Goal: Transaction & Acquisition: Purchase product/service

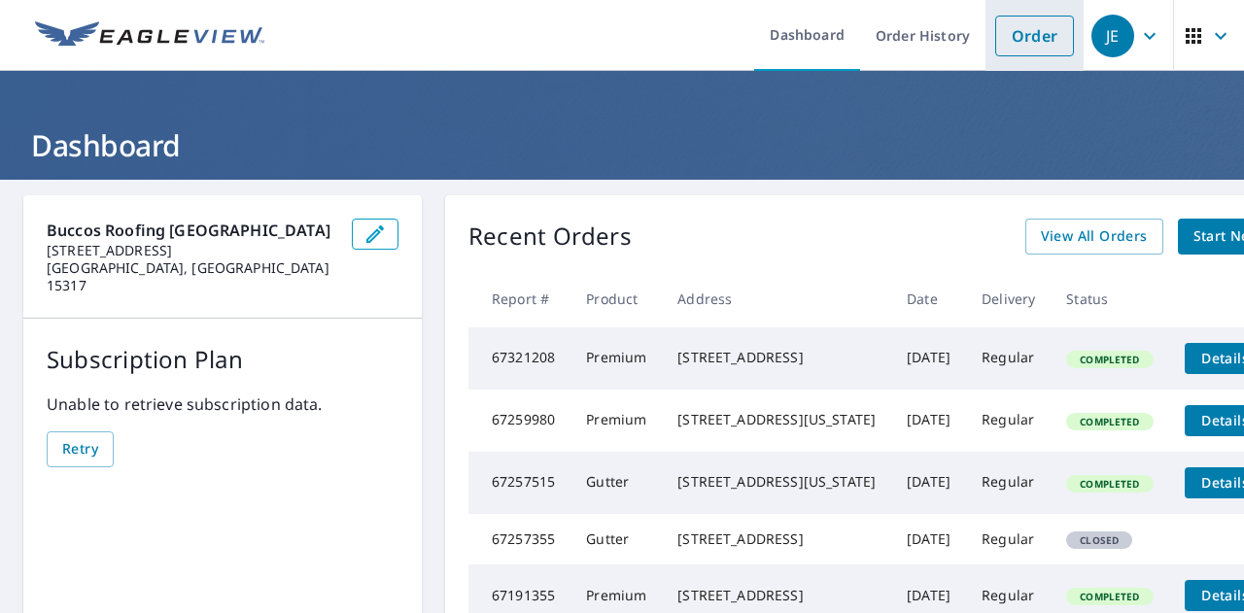
click at [1050, 36] on link "Order" at bounding box center [1034, 36] width 79 height 41
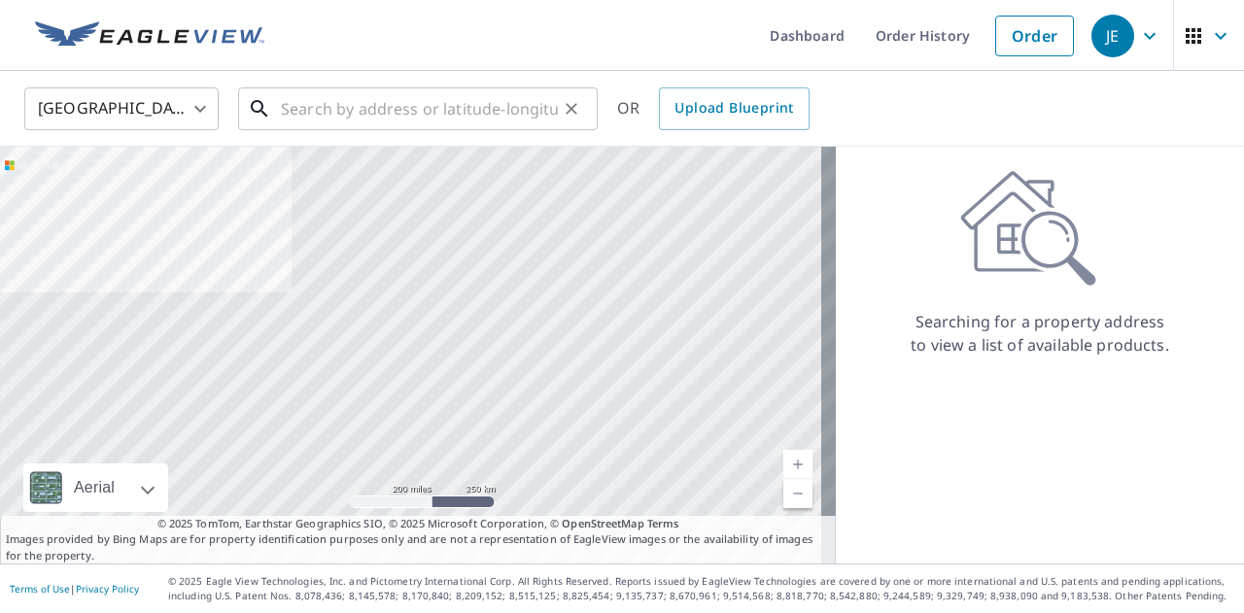
click at [547, 113] on input "text" at bounding box center [419, 109] width 277 height 54
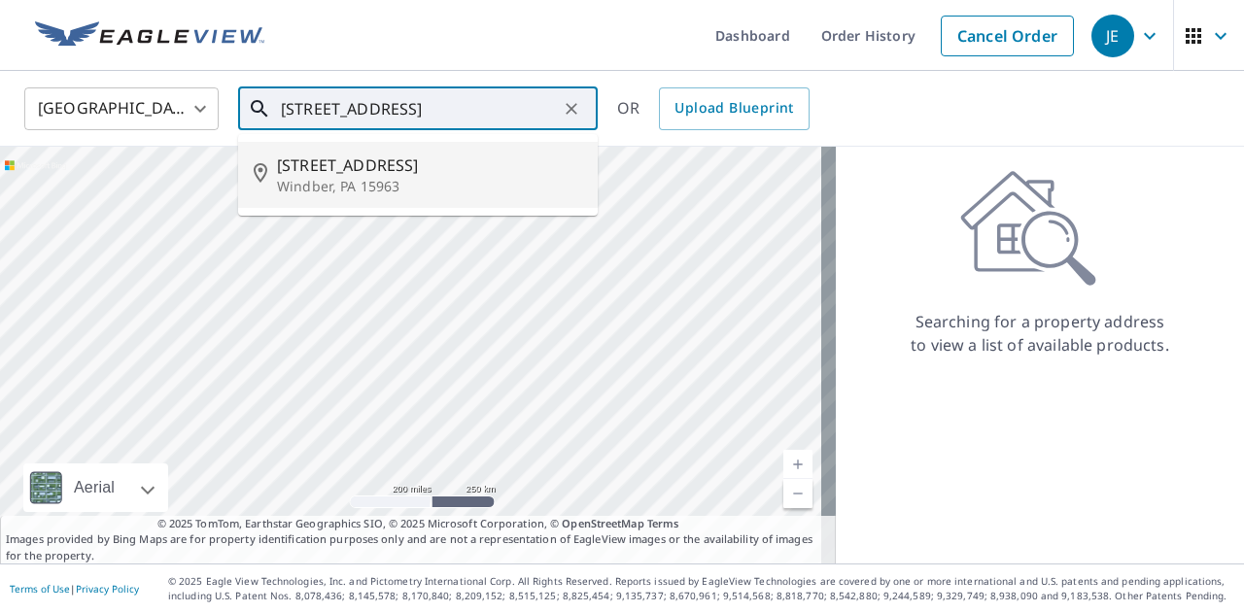
click at [377, 160] on span "802 15th St" at bounding box center [429, 165] width 305 height 23
type input "802 15th St Windber, PA 15963"
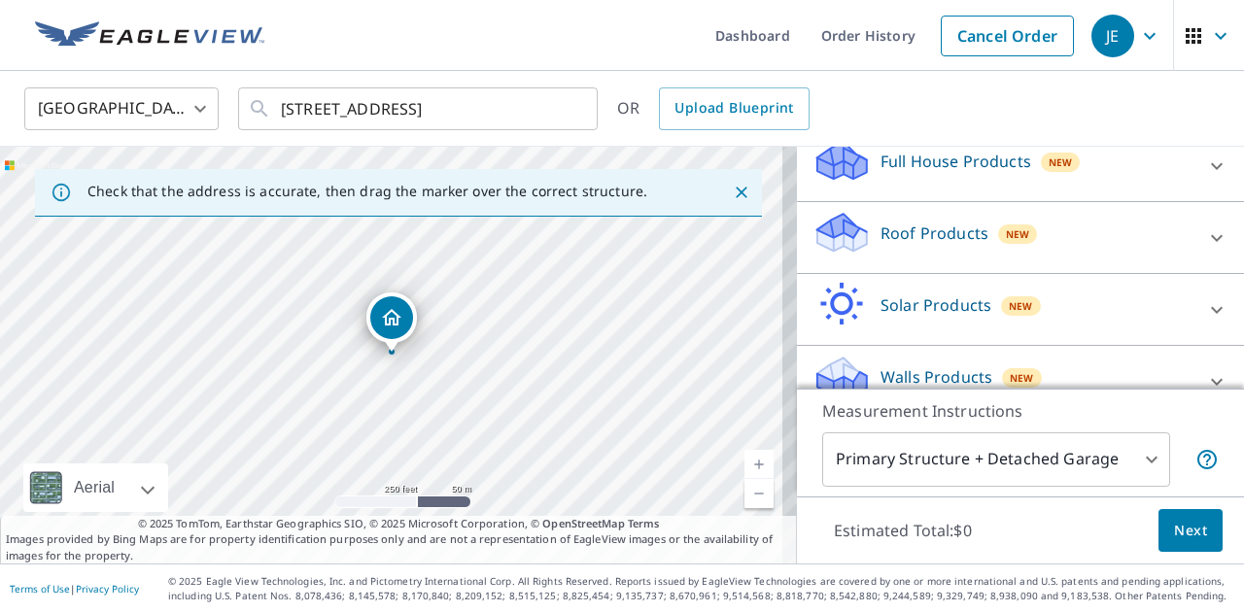
scroll to position [233, 0]
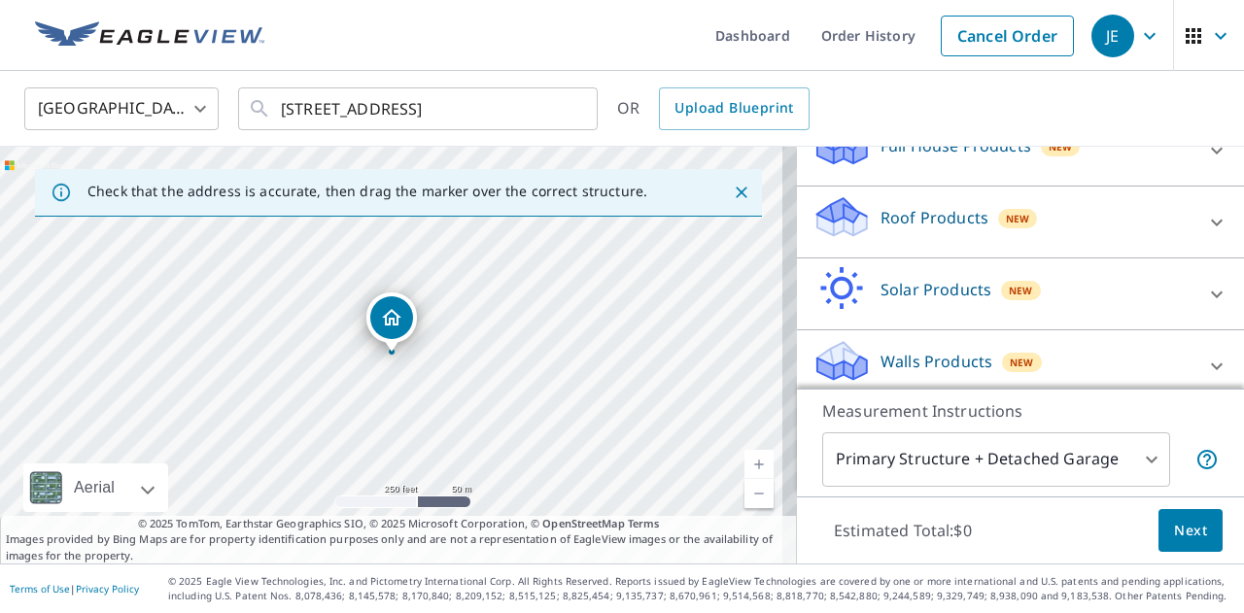
click at [919, 203] on div "Roof Products New" at bounding box center [1002, 221] width 381 height 55
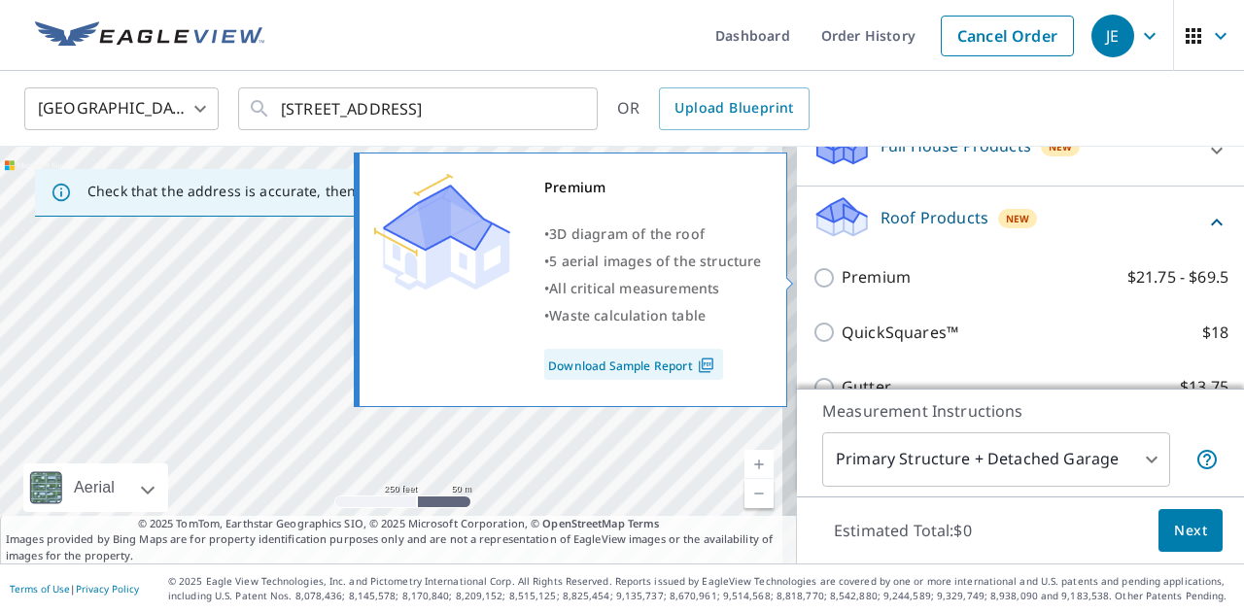
click at [907, 275] on label "Premium $21.75 - $69.5" at bounding box center [1034, 277] width 387 height 24
click at [841, 275] on input "Premium $21.75 - $69.5" at bounding box center [826, 277] width 29 height 23
checkbox input "true"
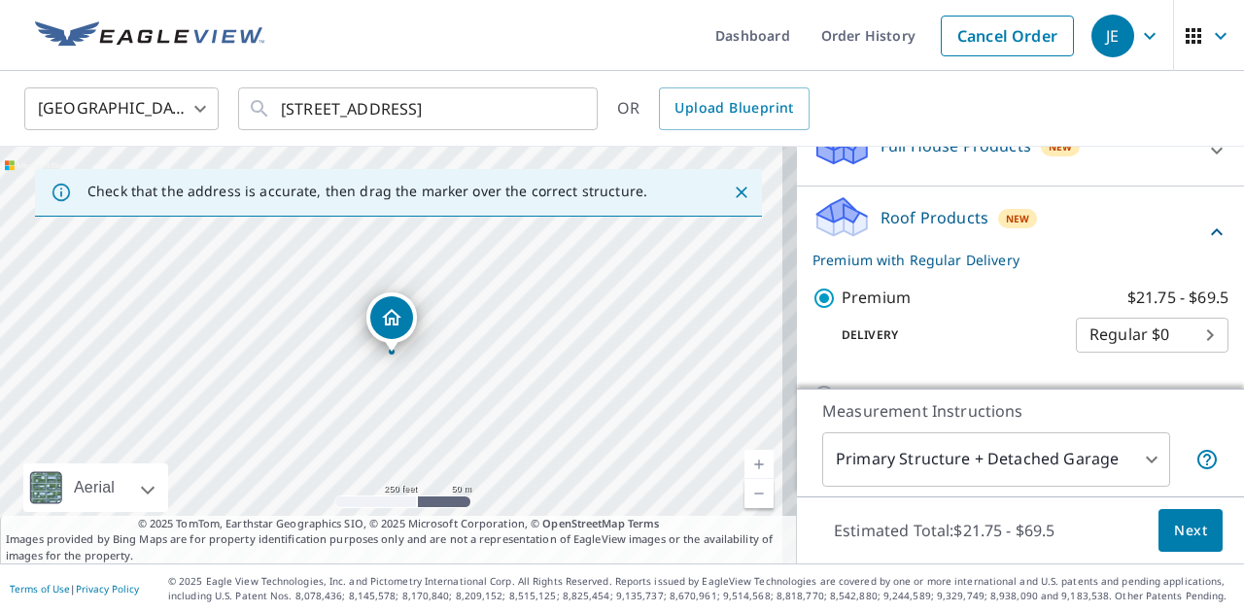
click at [1104, 465] on body "JE JE Dashboard Order History Cancel Order JE United States US ​ 802 15th St Wi…" at bounding box center [622, 306] width 1244 height 613
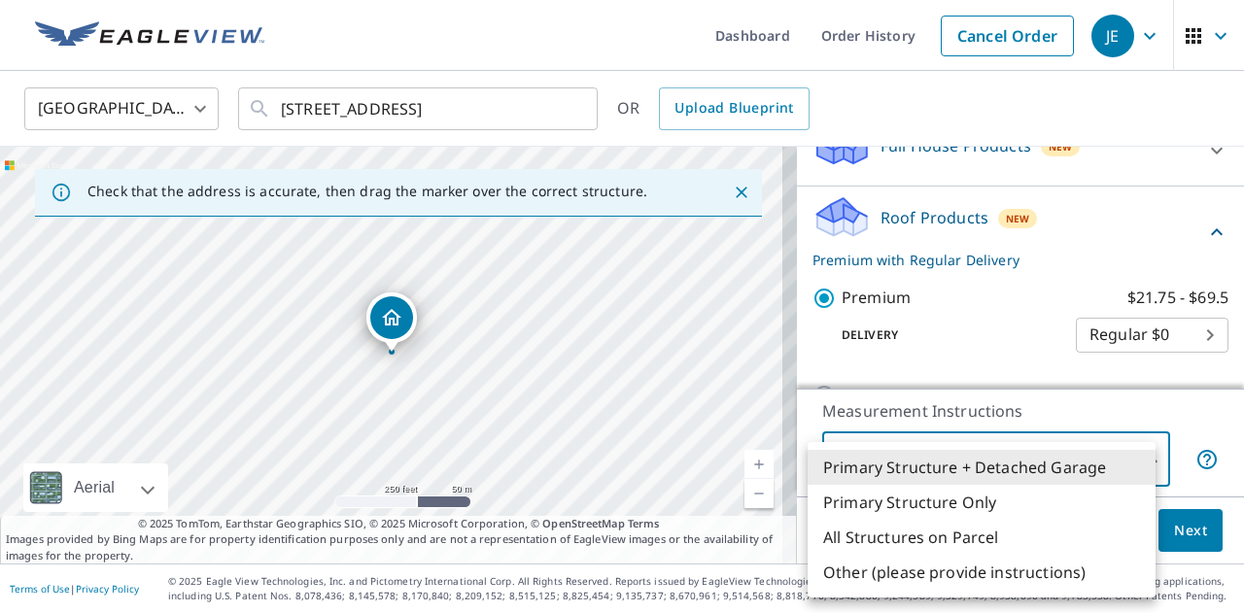
click at [1056, 505] on li "Primary Structure Only" at bounding box center [981, 502] width 348 height 35
type input "2"
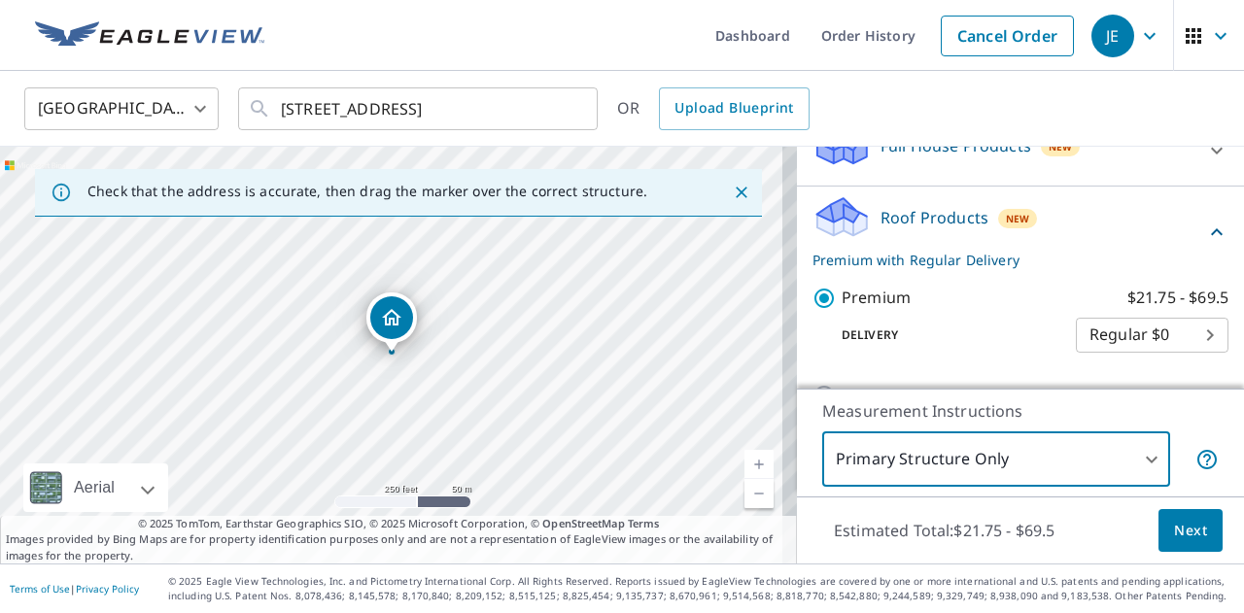
click at [1174, 527] on span "Next" at bounding box center [1190, 531] width 33 height 24
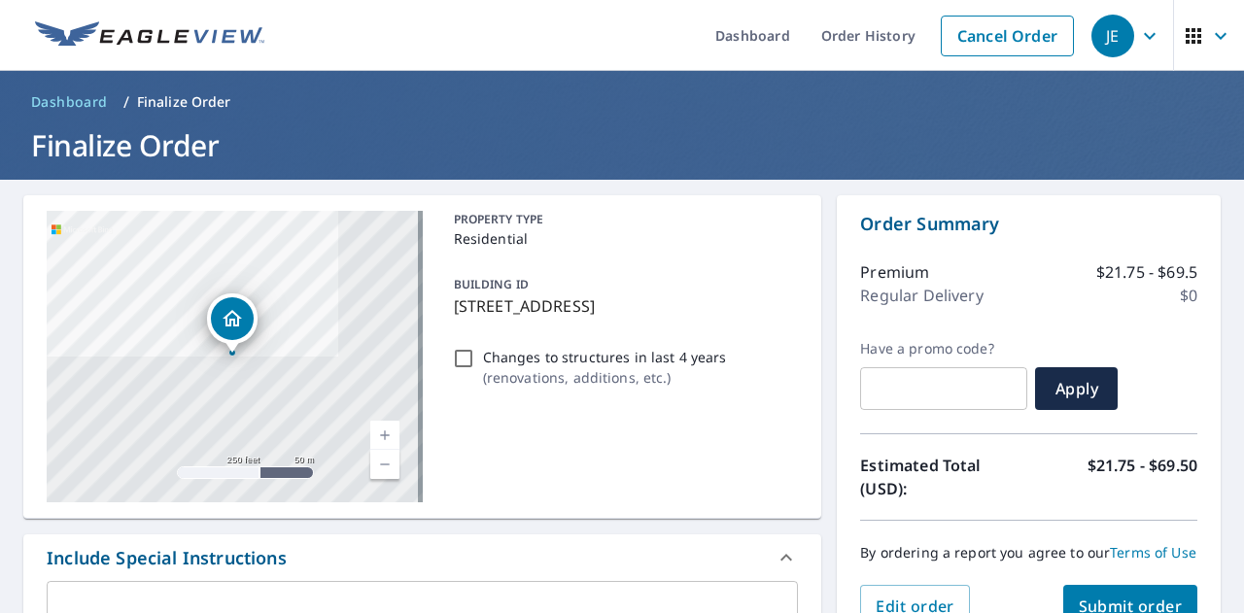
click at [457, 359] on input "Changes to structures in last 4 years ( renovations, additions, etc. )" at bounding box center [463, 358] width 23 height 23
checkbox input "true"
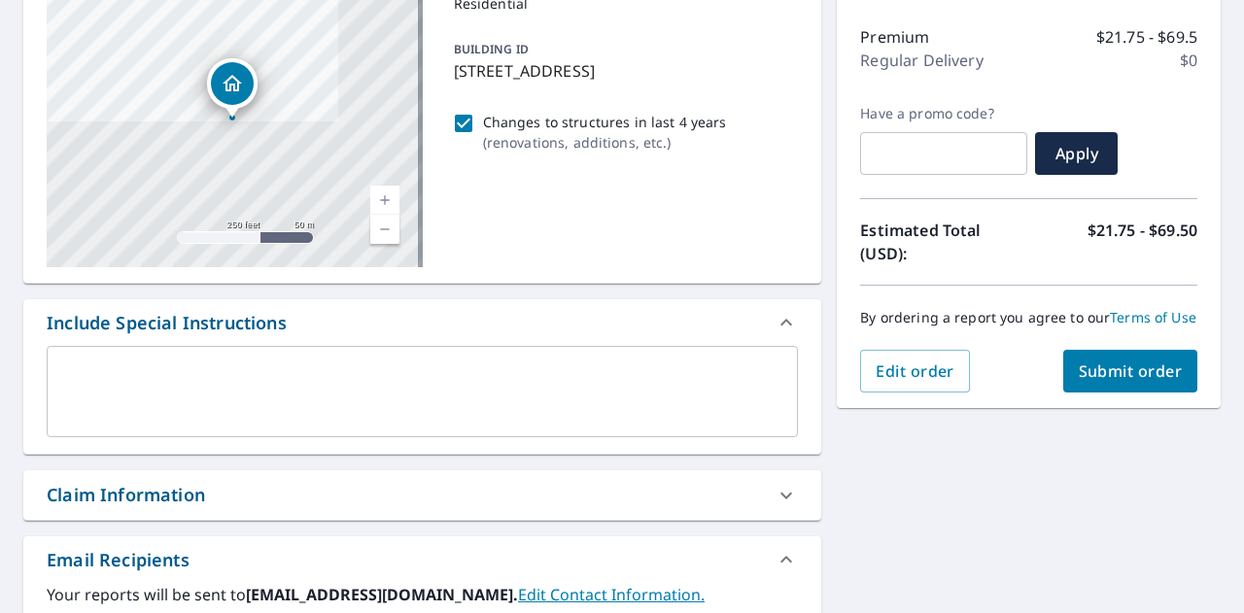
scroll to position [244, 0]
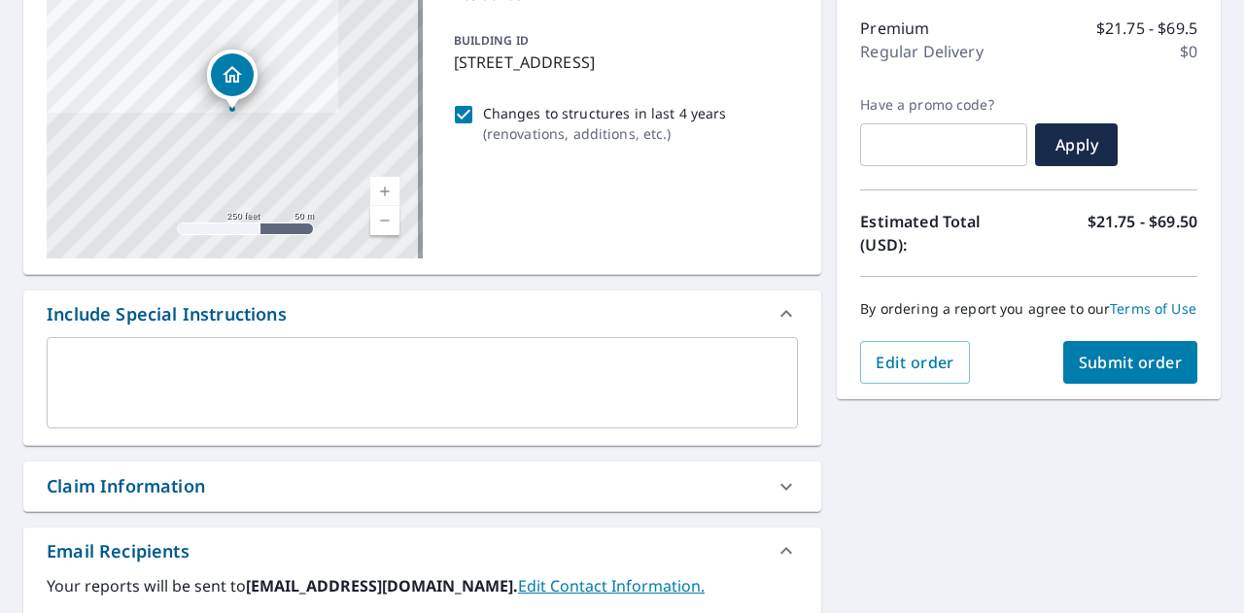
click at [1121, 373] on span "Submit order" at bounding box center [1130, 362] width 104 height 21
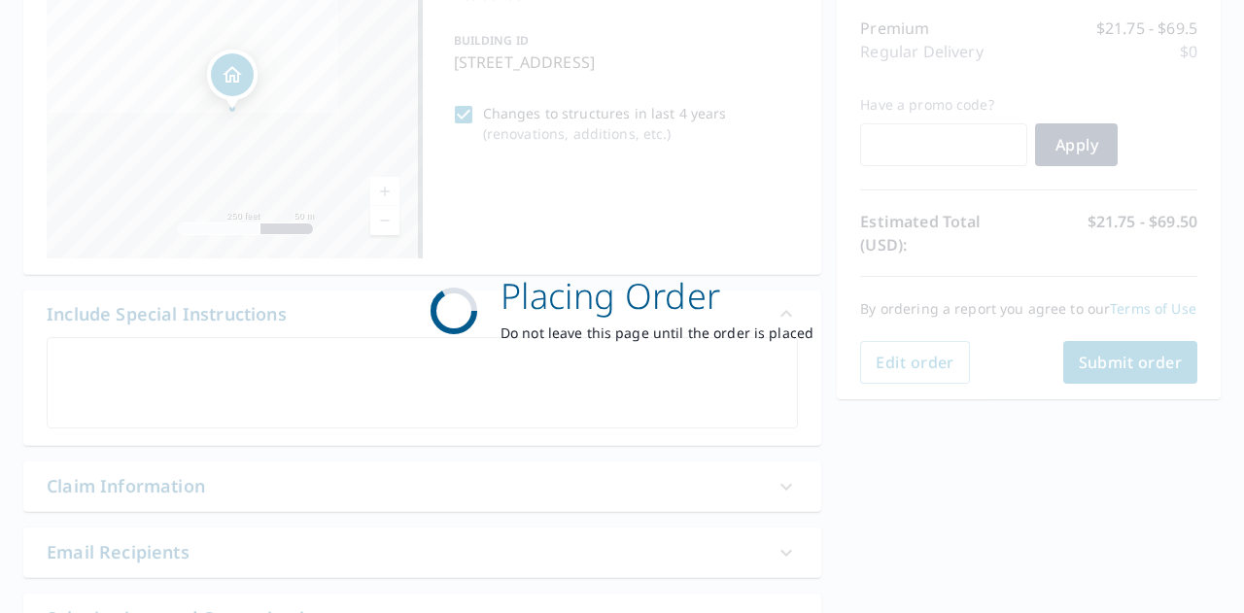
scroll to position [0, 0]
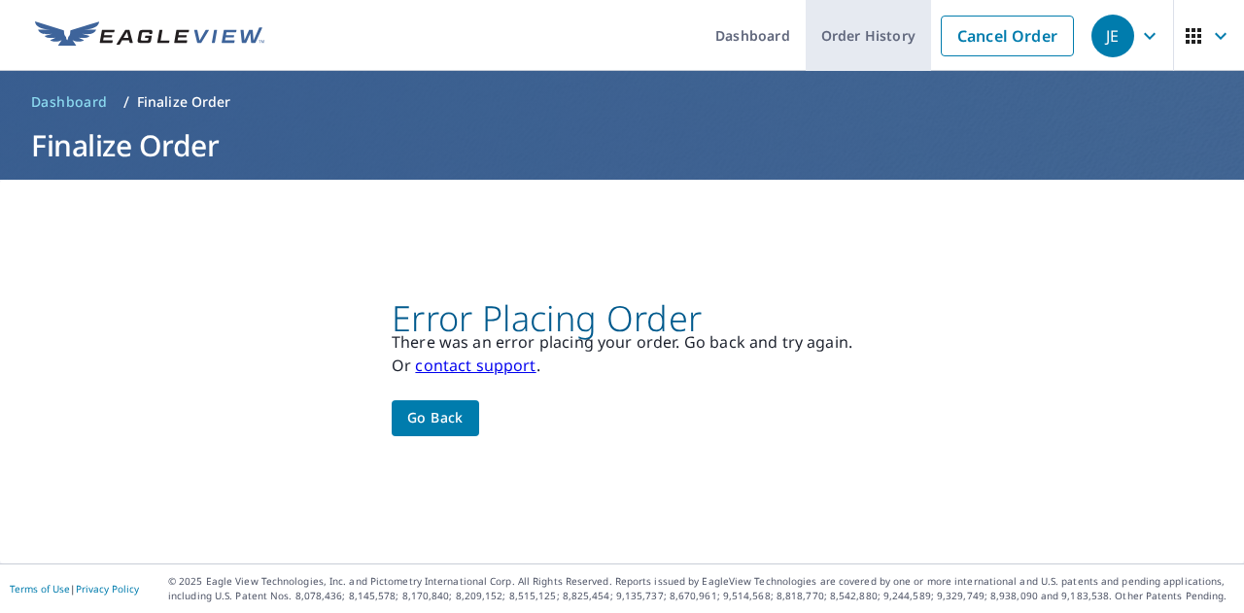
click at [904, 51] on link "Order History" at bounding box center [867, 35] width 125 height 71
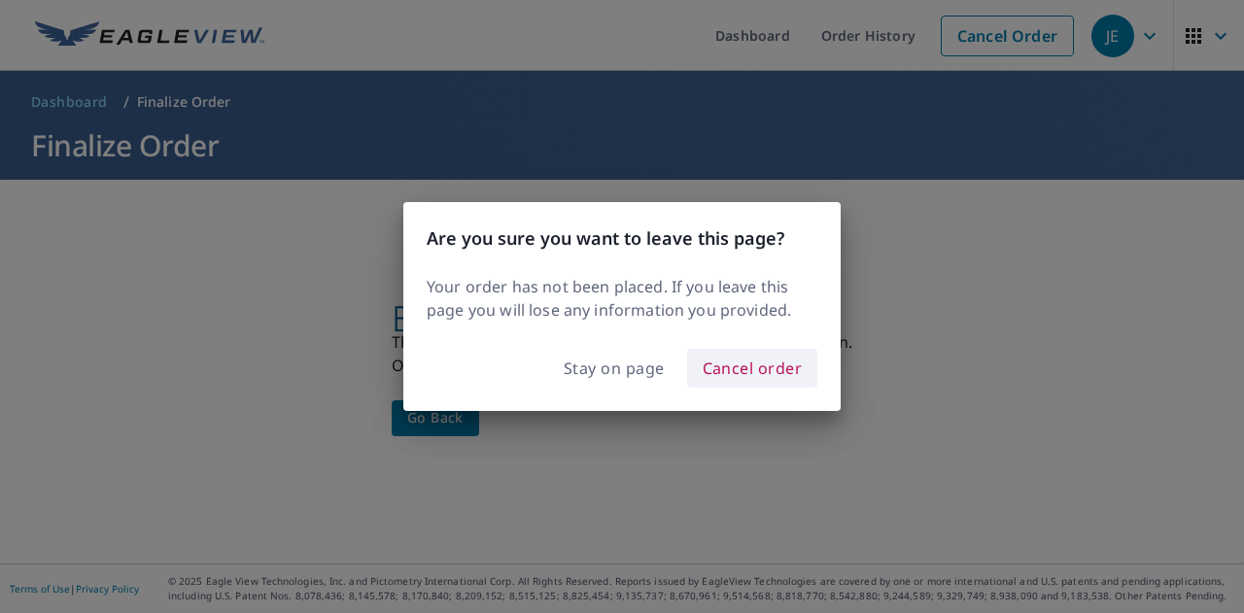
click at [756, 368] on span "Cancel order" at bounding box center [752, 368] width 100 height 27
